Goal: Answer question/provide support

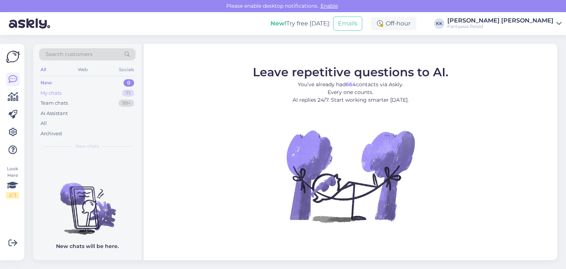
click at [73, 94] on div "My chats 71" at bounding box center [87, 93] width 96 height 10
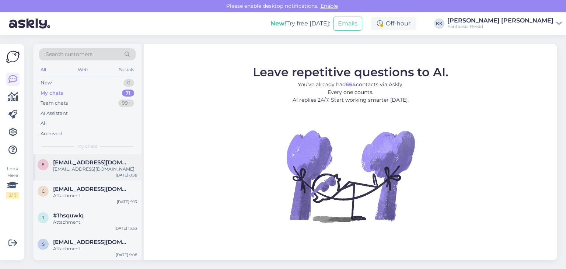
click at [92, 167] on div "[EMAIL_ADDRESS][DOMAIN_NAME]" at bounding box center [95, 169] width 84 height 7
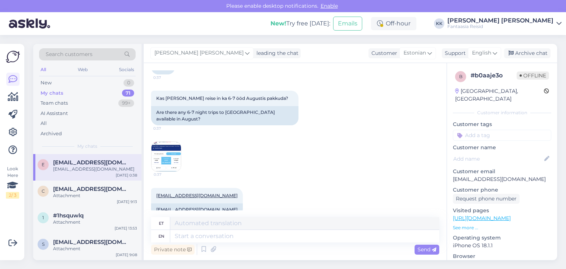
scroll to position [140, 0]
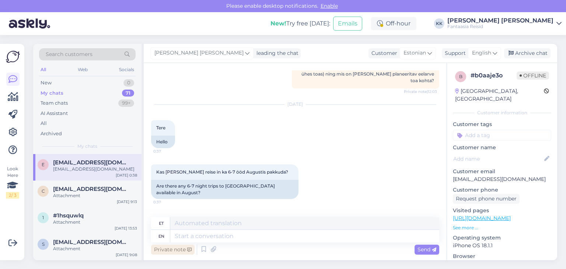
click at [169, 250] on div "Private note" at bounding box center [172, 250] width 43 height 10
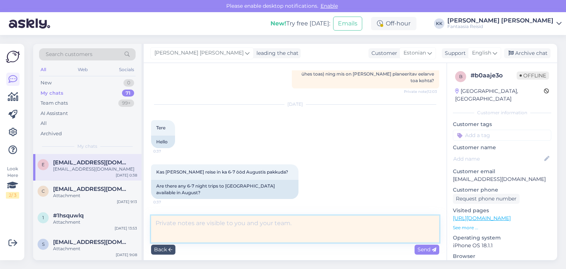
click at [177, 226] on textarea at bounding box center [295, 228] width 288 height 27
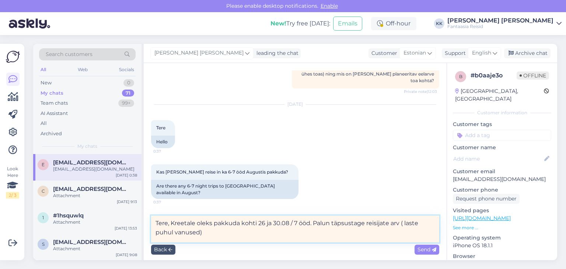
click at [313, 224] on textarea "Tere, Kreetale oleks pakkuda kohti 26 ja 30.08 / 7 ööd. Palun täpsustage reisij…" at bounding box center [295, 228] width 288 height 27
click at [366, 225] on textarea "Tere, Kreetale oleks pakkuda kohti 26 ja 30.08 / 7 ööd. Palun täpsustage reisij…" at bounding box center [295, 228] width 288 height 27
click at [303, 232] on textarea "Tere, Kreetale oleks pakkuda kohti 26 ja 30.08 / 7 ööd. Palun täpsustage mis ku…" at bounding box center [295, 228] width 288 height 27
click at [305, 232] on textarea "Tere, Kreetale oleks pakkuda kohti 26 ja 30.08 / 7 ööd. Palun täpsustage mis ku…" at bounding box center [295, 228] width 288 height 27
click at [302, 231] on textarea "Tere, Kreetale oleks pakkuda kohti 26 ja 30.08 / 7 ööd. Palun täpsustage mis ku…" at bounding box center [295, 228] width 288 height 27
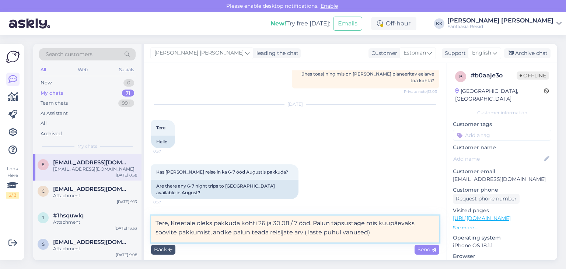
click at [373, 233] on textarea "Tere, Kreetale oleks pakkuda kohti 26 ja 30.08 / 7 ööd. Palun täpsustage mis ku…" at bounding box center [295, 228] width 288 height 27
click at [304, 231] on textarea "Tere, Kreetale oleks pakkuda kohti 26 ja 30.08 / 7 ööd. Palun täpsustage mis ku…" at bounding box center [295, 228] width 288 height 27
type textarea "Tere, Kreetale oleks pakkuda kohti 26 ja 30.08 / 7 ööd. Palun täpsustage mis ku…"
click at [425, 248] on span "Send" at bounding box center [426, 249] width 19 height 7
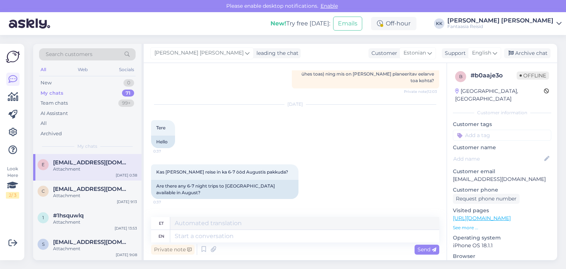
scroll to position [259, 0]
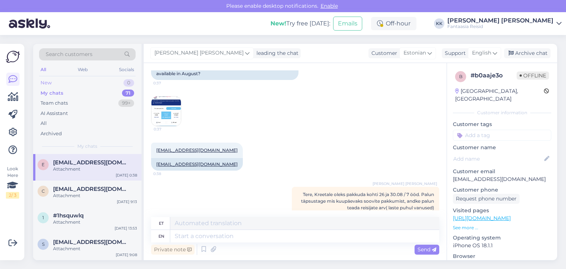
click at [55, 82] on div "New 0" at bounding box center [87, 83] width 96 height 10
